Goal: Task Accomplishment & Management: Complete application form

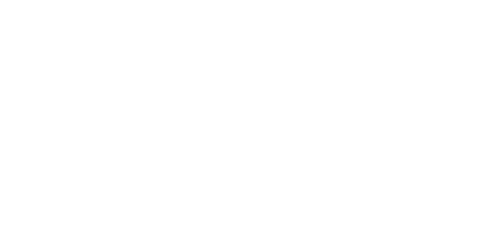
select select "+234"
